Goal: Check status

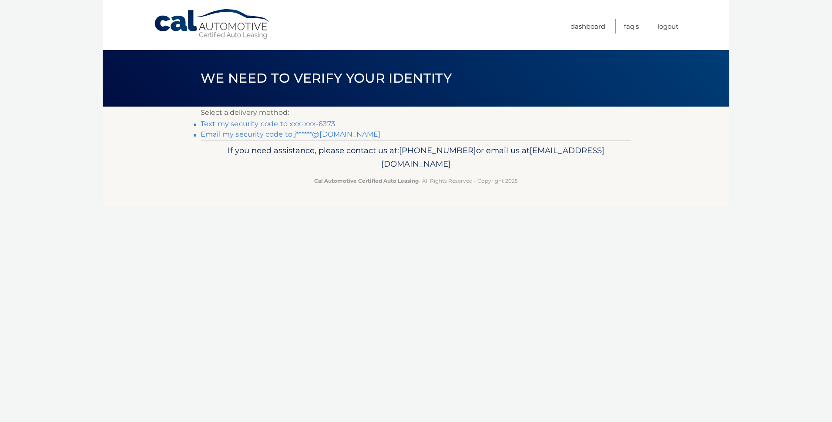
click at [305, 124] on link "Text my security code to xxx-xxx-6373" at bounding box center [268, 124] width 135 height 8
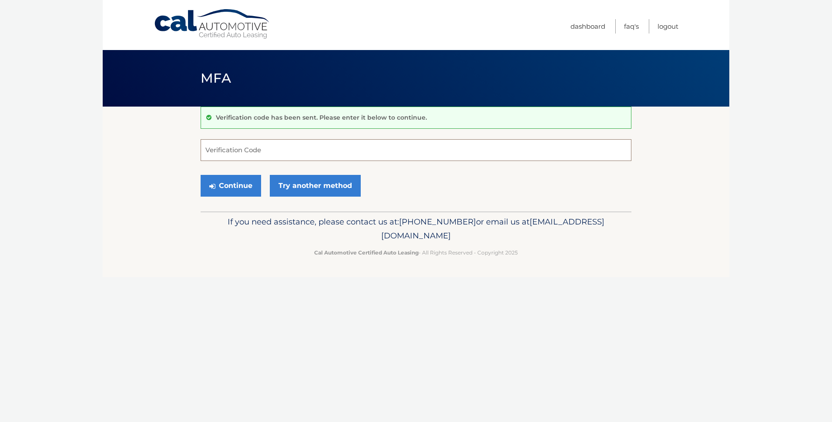
click at [260, 149] on input "Verification Code" at bounding box center [416, 150] width 431 height 22
type input "828067"
click at [201, 175] on button "Continue" at bounding box center [231, 186] width 61 height 22
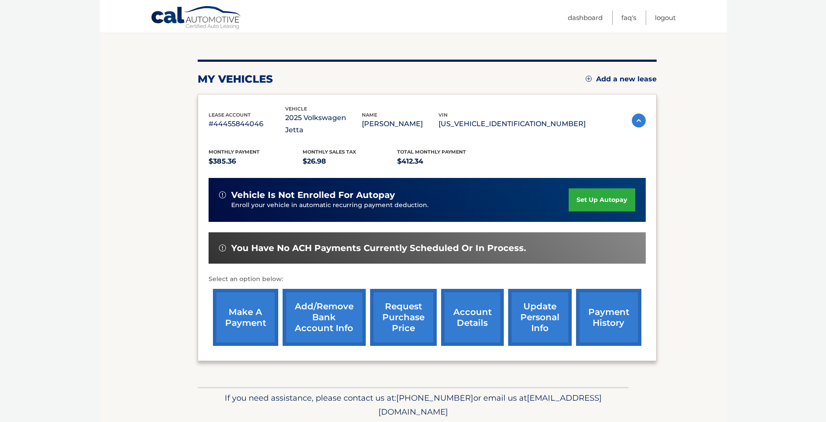
scroll to position [87, 0]
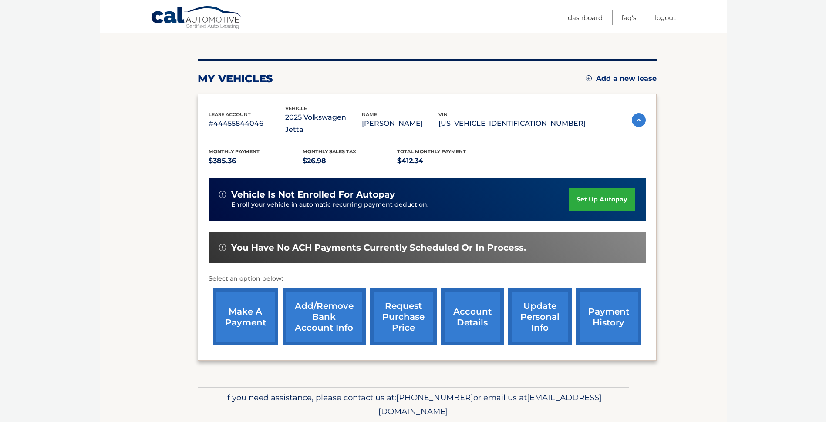
click at [472, 309] on link "account details" at bounding box center [472, 317] width 63 height 57
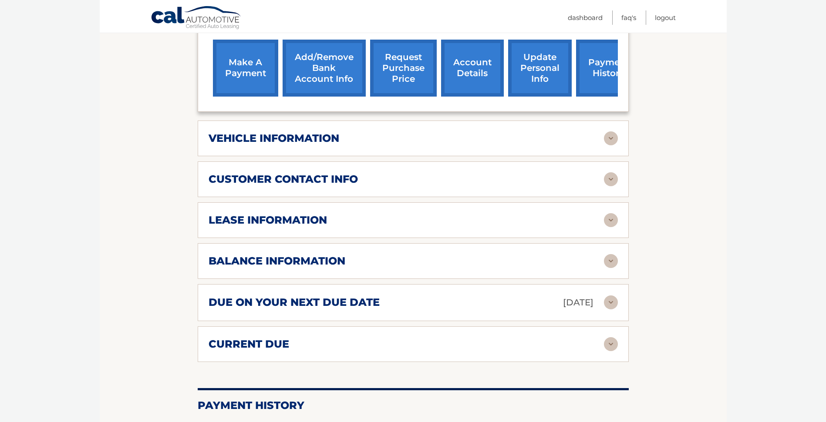
scroll to position [348, 0]
click at [416, 213] on div "lease information" at bounding box center [406, 219] width 395 height 13
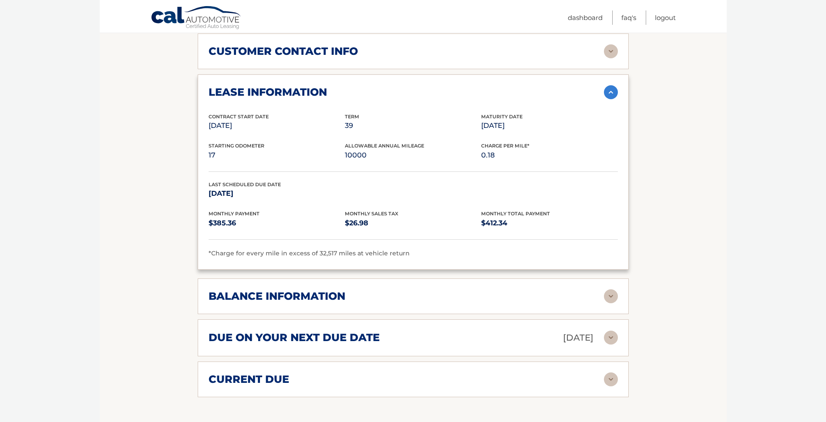
scroll to position [476, 0]
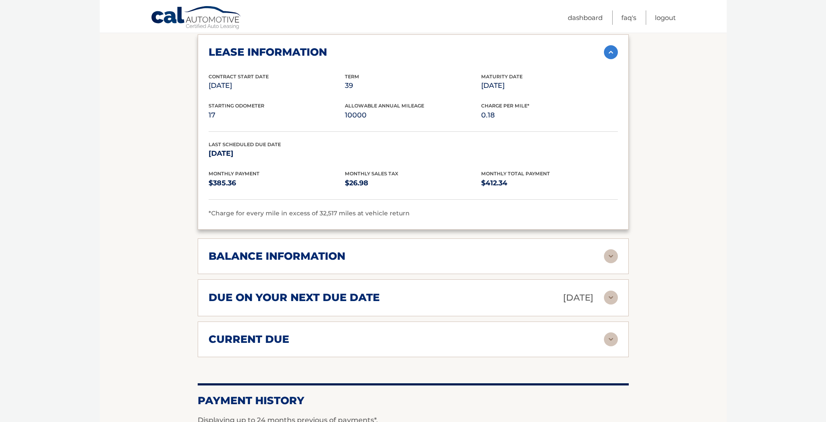
click at [381, 291] on div "due on your next due date Oct 06, 2025" at bounding box center [406, 297] width 395 height 15
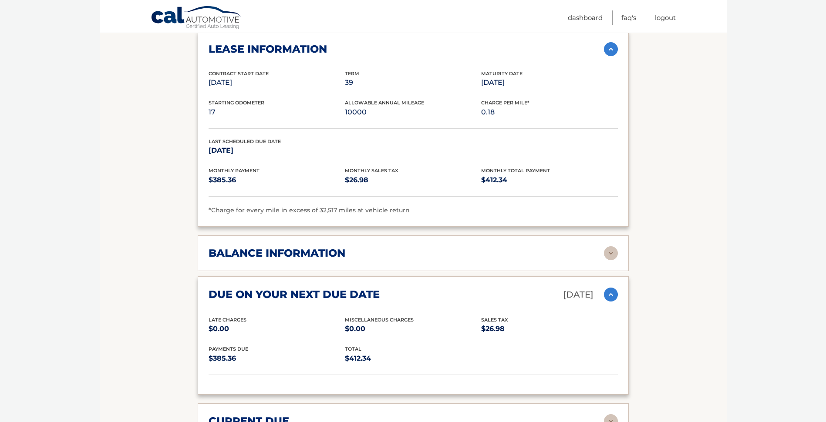
scroll to position [519, 0]
click at [393, 253] on div "balance information Payments Received 7 Payments Remaining 32 Next Payment will…" at bounding box center [413, 253] width 431 height 36
click at [399, 246] on div "balance information" at bounding box center [406, 252] width 395 height 13
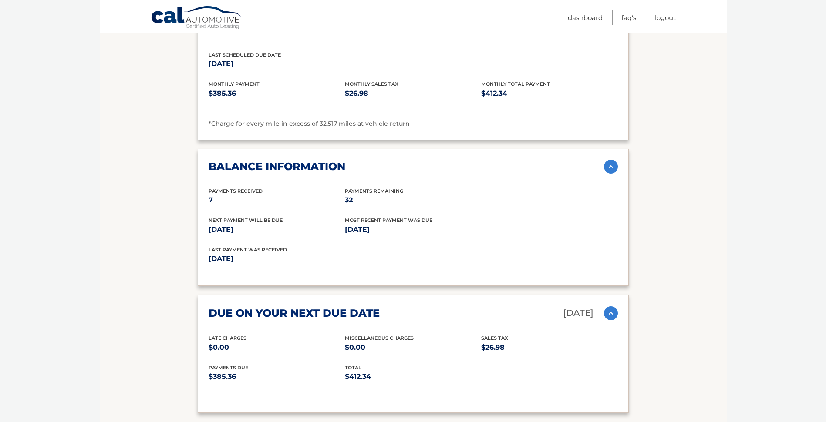
scroll to position [606, 0]
click at [238, 194] on p "7" at bounding box center [277, 200] width 136 height 12
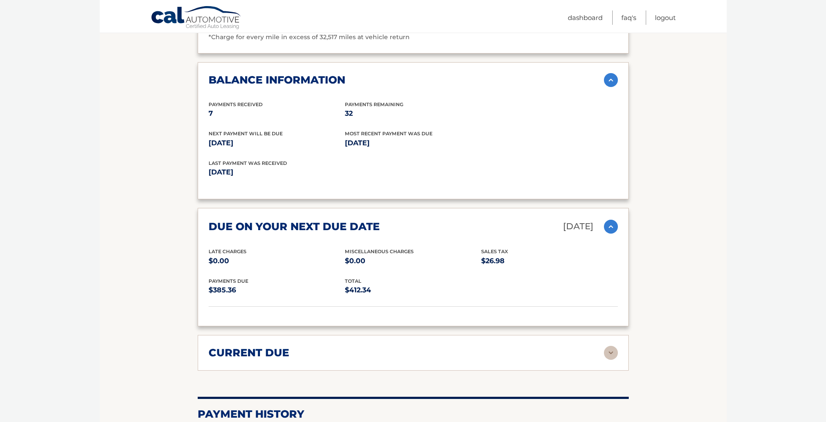
click at [469, 346] on div "current due" at bounding box center [406, 352] width 395 height 13
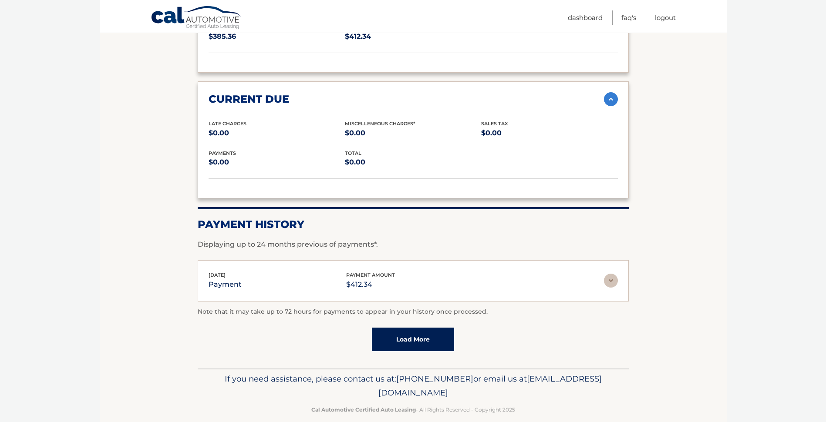
click at [407, 328] on link "Load More" at bounding box center [413, 340] width 82 height 24
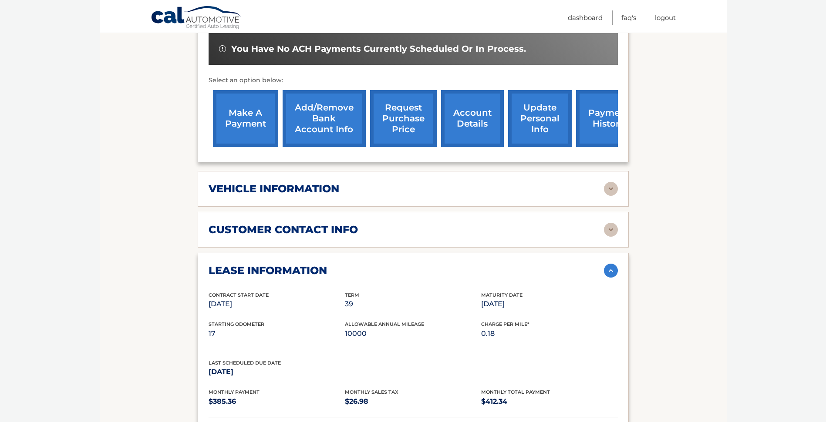
scroll to position [296, 0]
click at [414, 104] on link "request purchase price" at bounding box center [403, 119] width 67 height 57
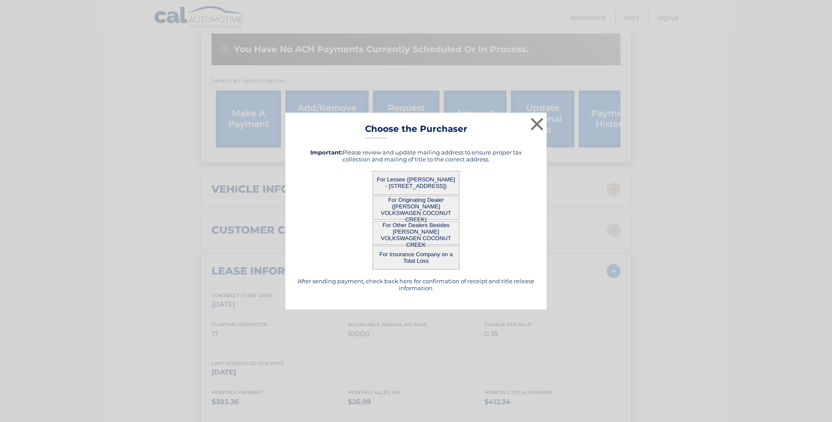
click at [427, 181] on button "For Lessee (JUAN RODRIGUEZ - 4270 BANYAN TRAILS DR, , COCONUT CREEK, FL 33073)" at bounding box center [416, 183] width 87 height 24
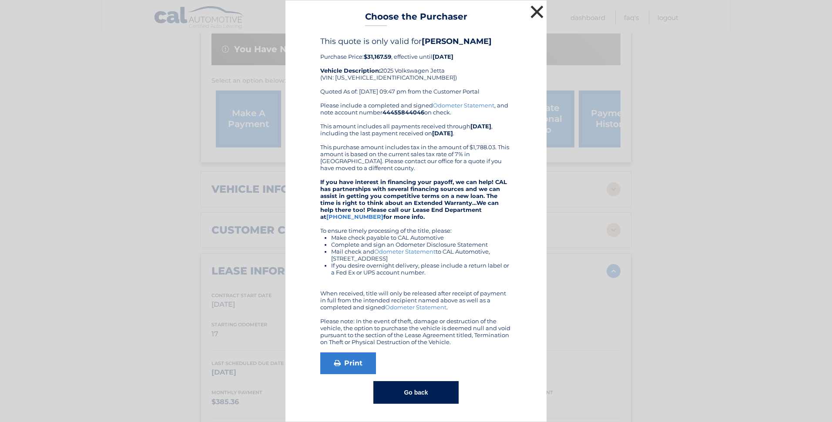
click at [533, 8] on button "×" at bounding box center [536, 11] width 17 height 17
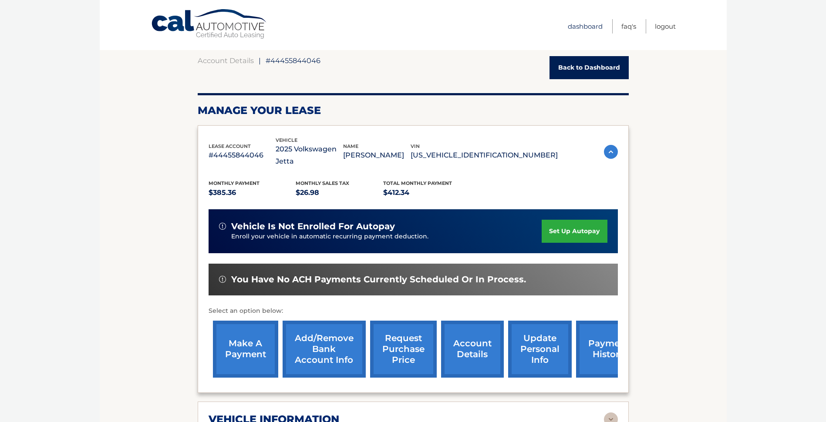
scroll to position [0, 0]
